Goal: Task Accomplishment & Management: Use online tool/utility

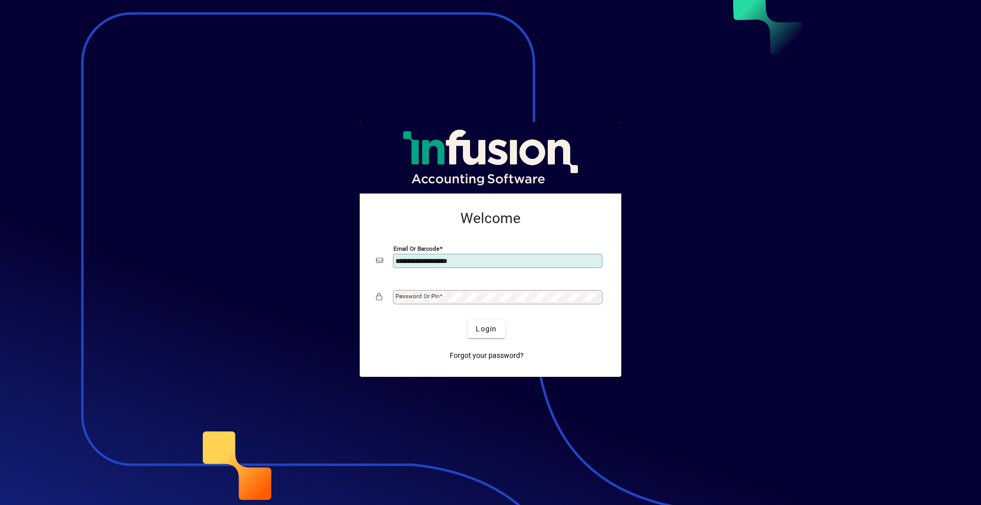
type input "**********"
click at [498, 293] on div "Password or Pin" at bounding box center [497, 297] width 209 height 14
click at [467, 320] on button "Login" at bounding box center [485, 329] width 37 height 18
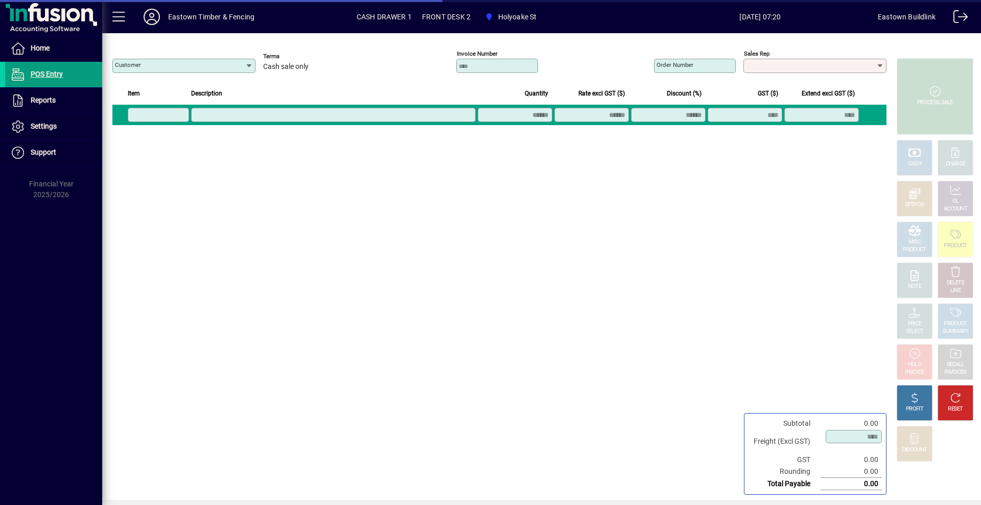
type input "**********"
